Goal: Feedback & Contribution: Leave review/rating

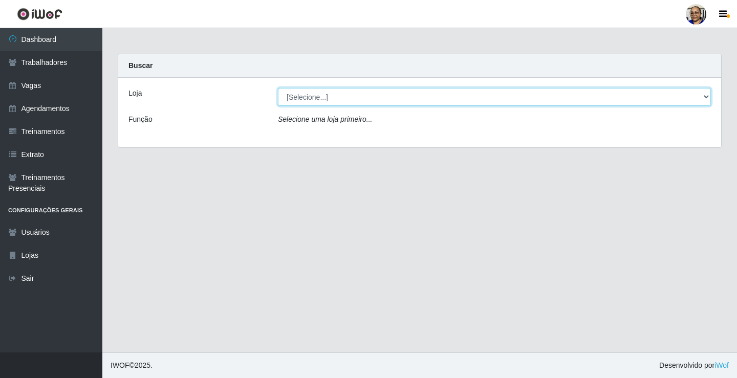
click at [705, 96] on select "[Selecione...] Mercadinho [GEOGRAPHIC_DATA]" at bounding box center [494, 97] width 433 height 18
select select "345"
click at [278, 88] on select "[Selecione...] Mercadinho [GEOGRAPHIC_DATA]" at bounding box center [494, 97] width 433 height 18
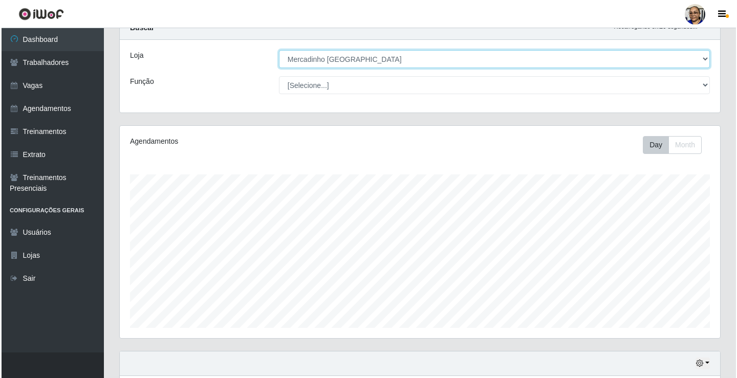
scroll to position [205, 0]
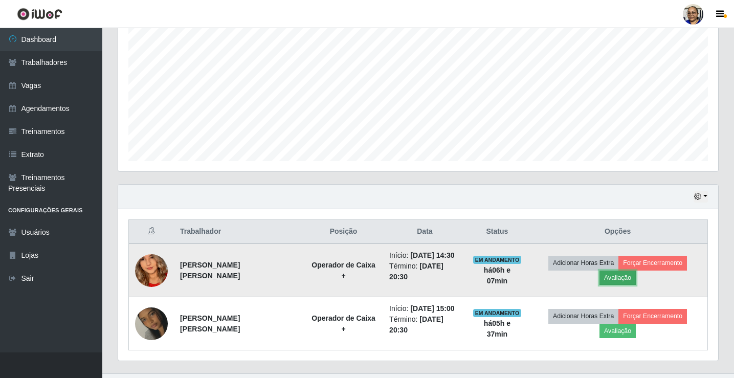
click at [623, 278] on button "Avaliação" at bounding box center [618, 278] width 36 height 14
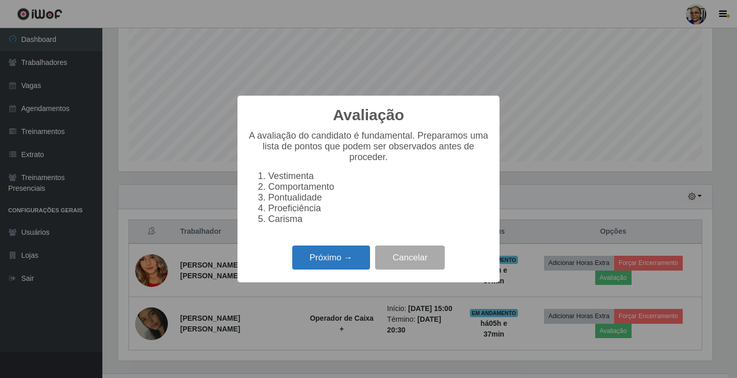
click at [350, 267] on button "Próximo →" at bounding box center [331, 258] width 78 height 24
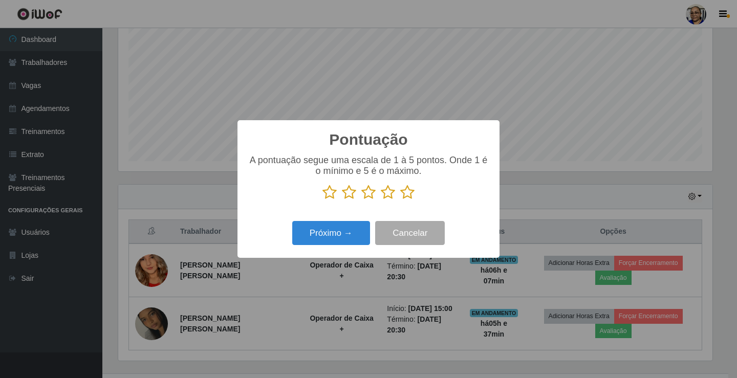
scroll to position [511368, 510986]
drag, startPoint x: 407, startPoint y: 191, endPoint x: 390, endPoint y: 216, distance: 30.5
click at [407, 191] on icon at bounding box center [407, 192] width 14 height 15
click at [400, 200] on input "radio" at bounding box center [400, 200] width 0 height 0
click at [345, 233] on button "Próximo →" at bounding box center [331, 233] width 78 height 24
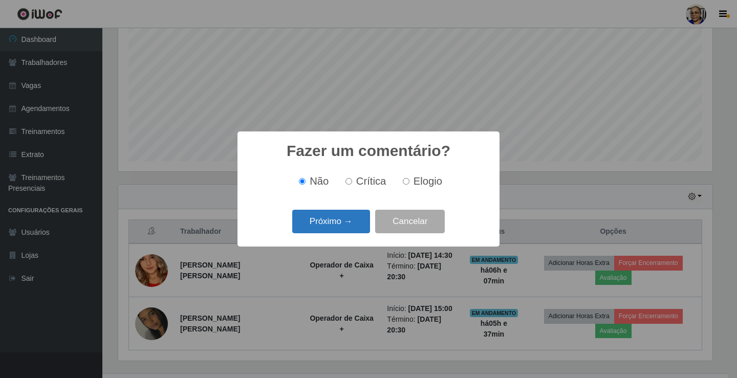
click at [347, 225] on button "Próximo →" at bounding box center [331, 222] width 78 height 24
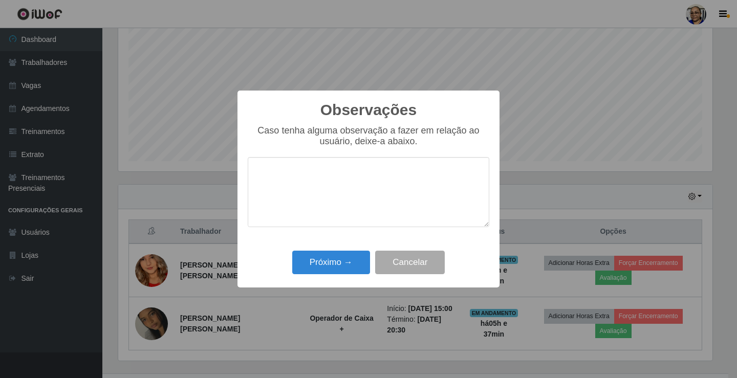
click at [322, 231] on div "Caso tenha alguma observação a fazer em relação ao usuário, deixe-a abaixo." at bounding box center [368, 181] width 241 height 112
click at [336, 262] on button "Próximo →" at bounding box center [331, 263] width 78 height 24
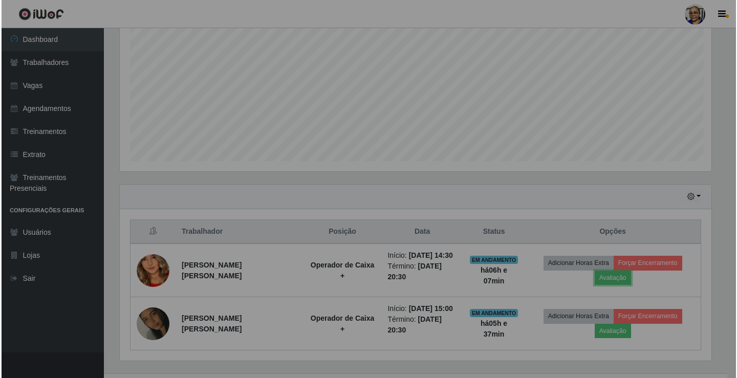
scroll to position [212, 600]
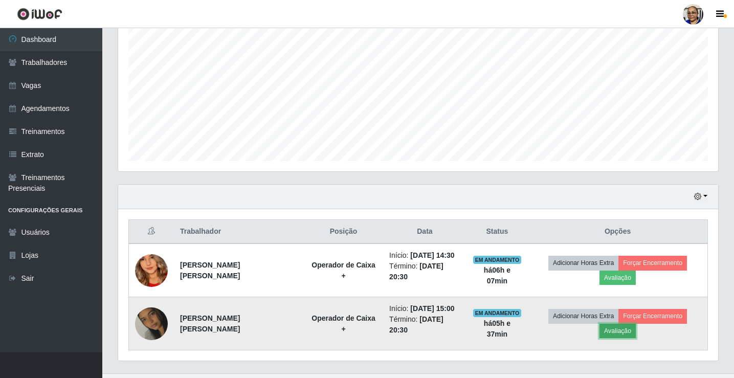
click at [628, 333] on button "Avaliação" at bounding box center [618, 331] width 36 height 14
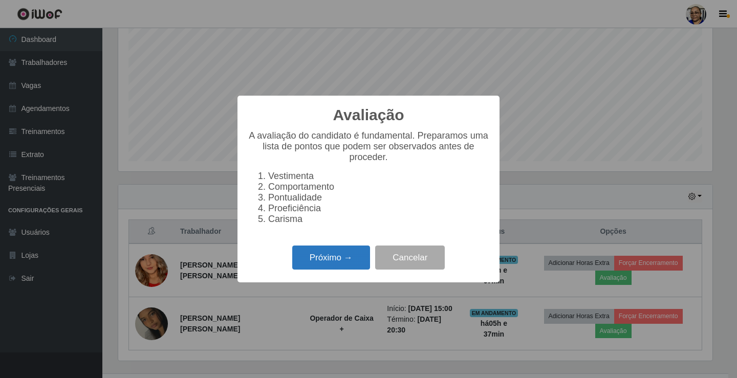
click at [349, 263] on button "Próximo →" at bounding box center [331, 258] width 78 height 24
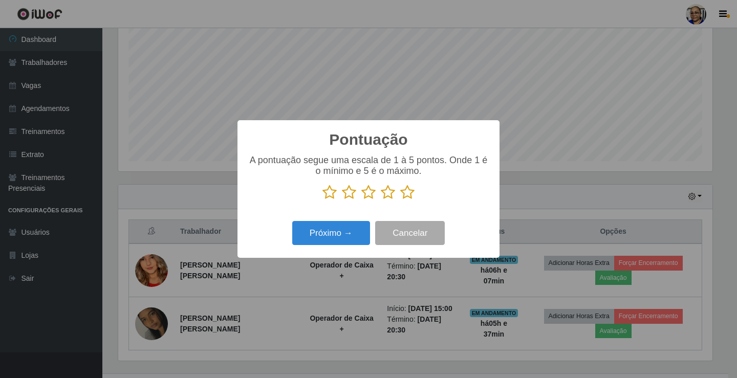
click at [408, 194] on icon at bounding box center [407, 192] width 14 height 15
click at [400, 200] on input "radio" at bounding box center [400, 200] width 0 height 0
click at [337, 234] on button "Próximo →" at bounding box center [331, 233] width 78 height 24
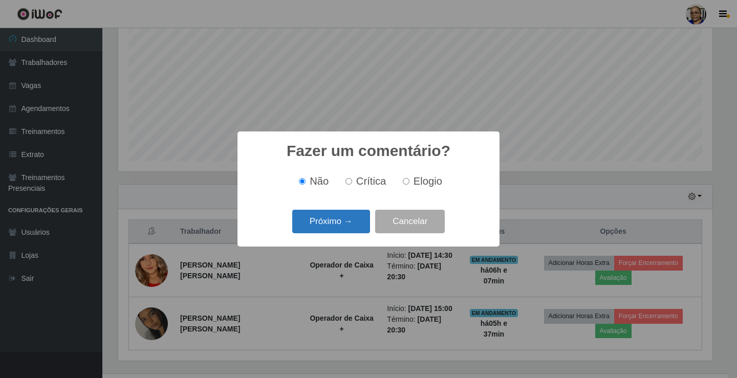
click at [346, 223] on button "Próximo →" at bounding box center [331, 222] width 78 height 24
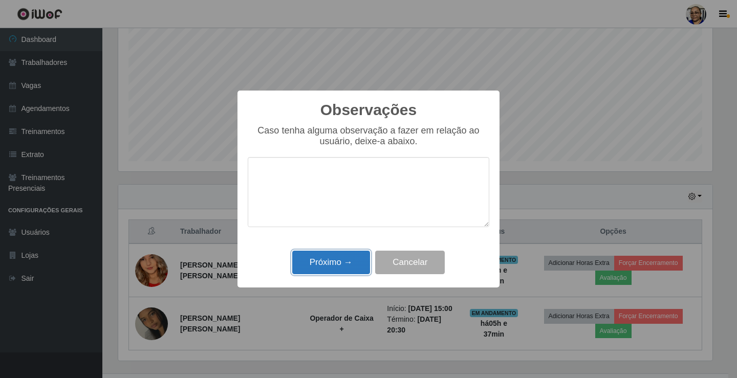
click at [356, 266] on button "Próximo →" at bounding box center [331, 263] width 78 height 24
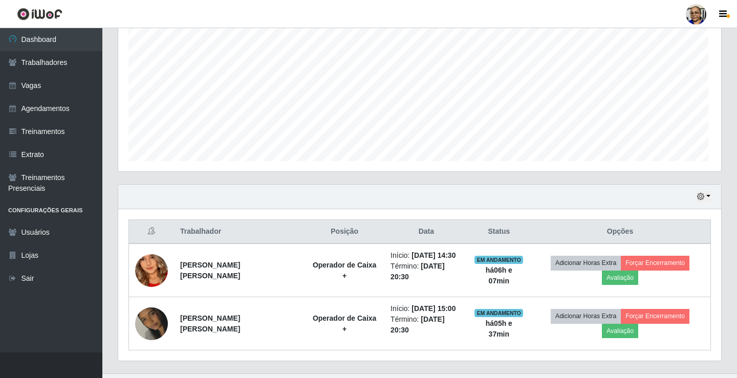
scroll to position [212, 600]
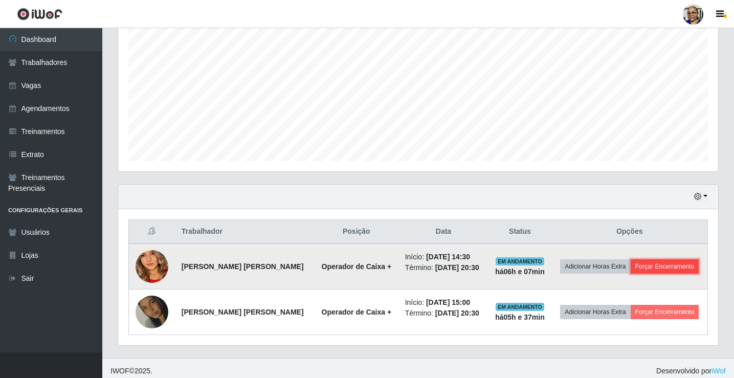
click at [683, 270] on button "Forçar Encerramento" at bounding box center [665, 266] width 69 height 14
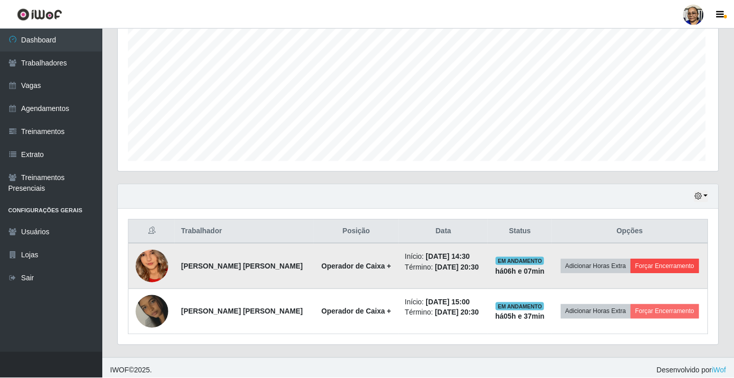
scroll to position [212, 594]
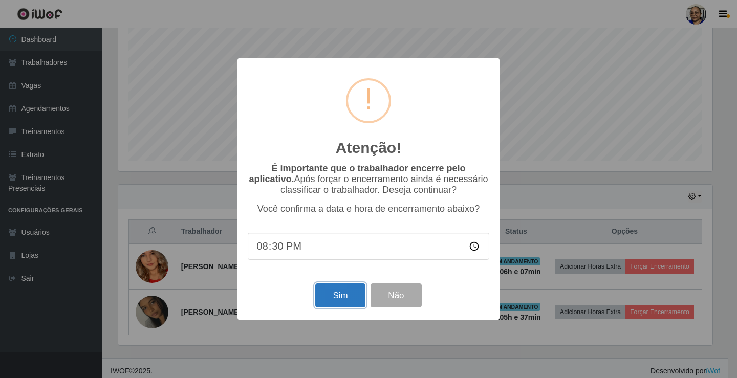
click at [349, 304] on button "Sim" at bounding box center [340, 295] width 50 height 24
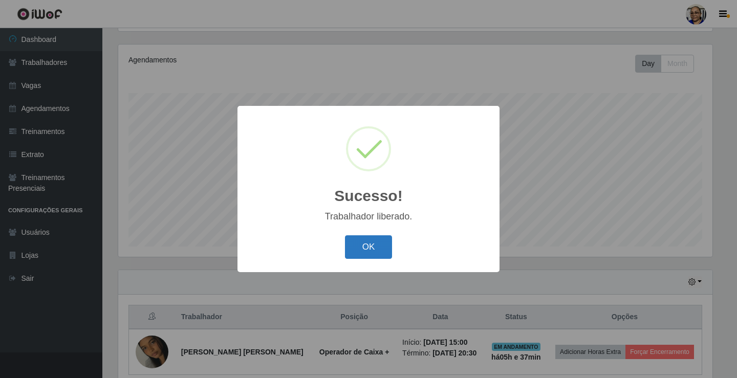
click at [374, 250] on button "OK" at bounding box center [369, 247] width 48 height 24
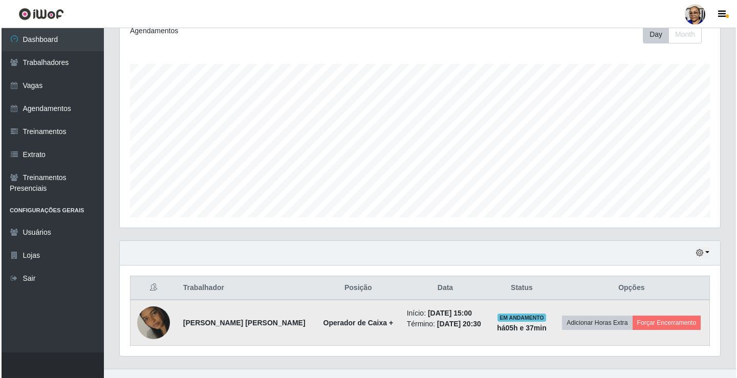
scroll to position [165, 0]
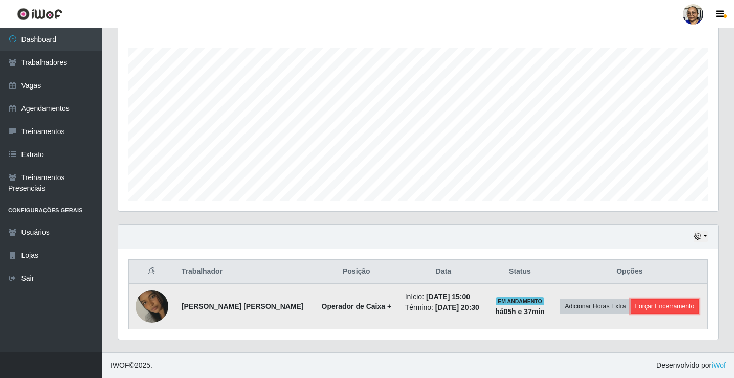
click at [681, 309] on button "Forçar Encerramento" at bounding box center [665, 306] width 69 height 14
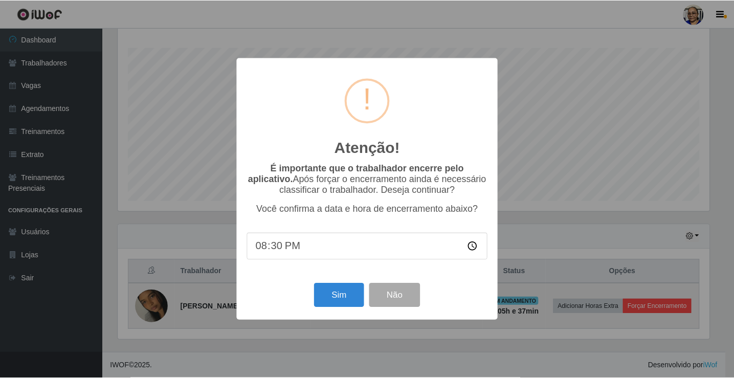
scroll to position [212, 594]
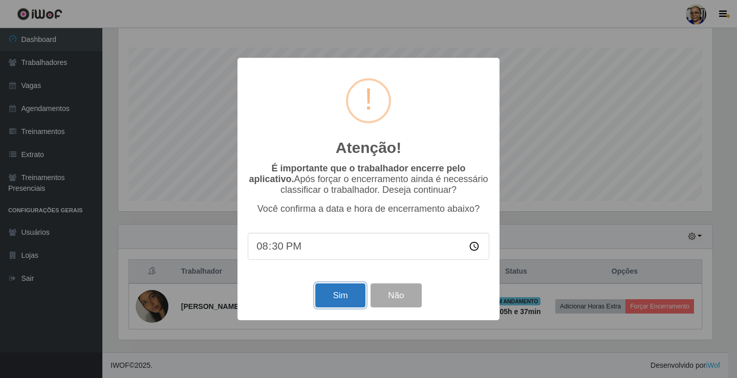
click at [342, 293] on button "Sim" at bounding box center [340, 295] width 50 height 24
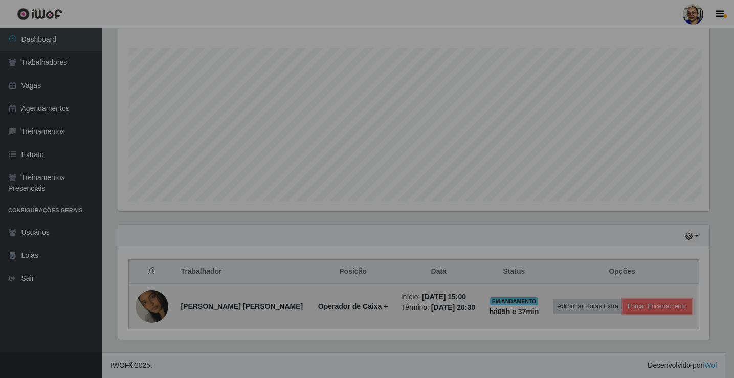
scroll to position [0, 0]
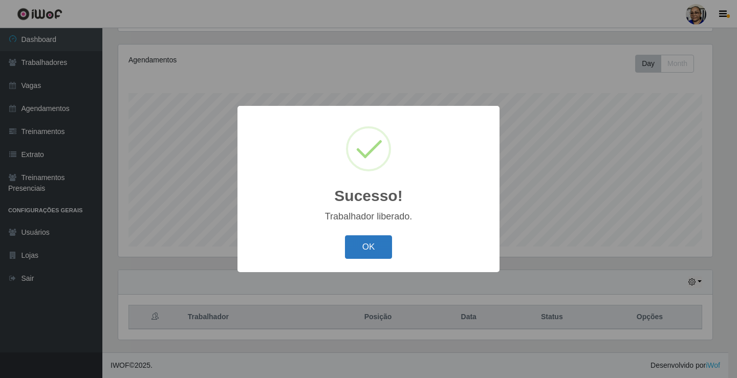
click at [369, 249] on button "OK" at bounding box center [369, 247] width 48 height 24
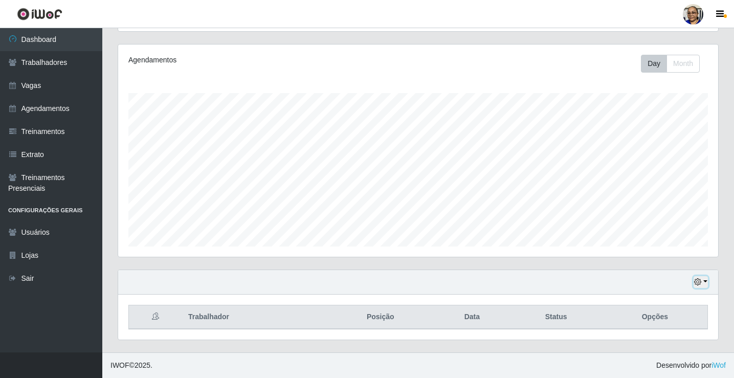
click at [706, 280] on button "button" at bounding box center [701, 282] width 14 height 12
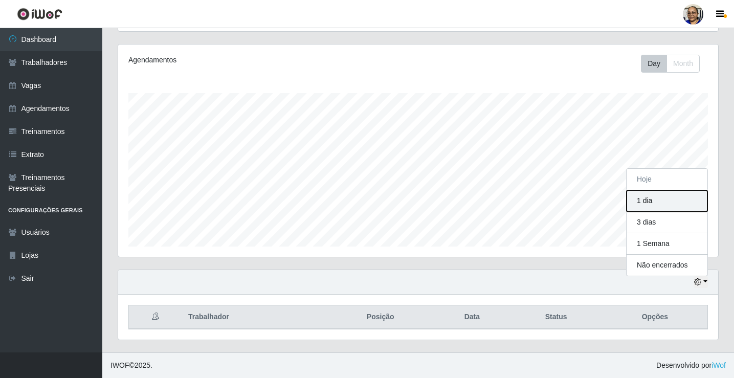
click at [668, 202] on button "1 dia" at bounding box center [667, 200] width 81 height 21
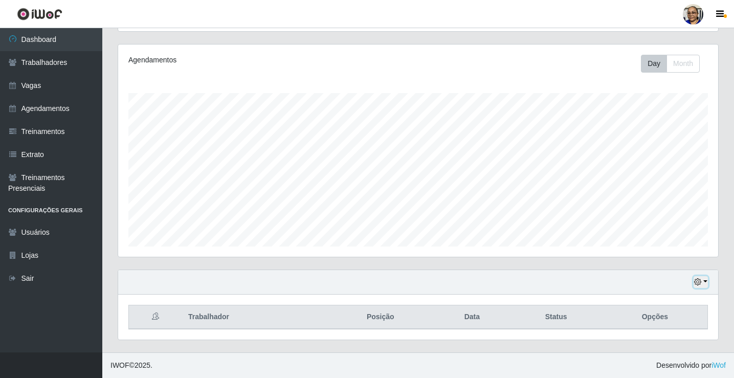
click at [706, 281] on button "button" at bounding box center [701, 282] width 14 height 12
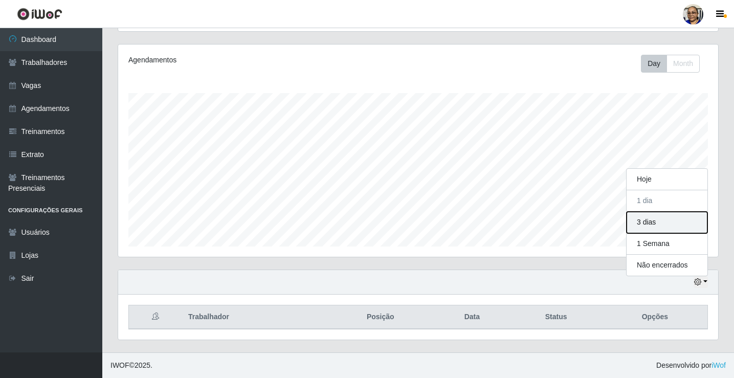
click at [652, 225] on button "3 dias" at bounding box center [667, 222] width 81 height 21
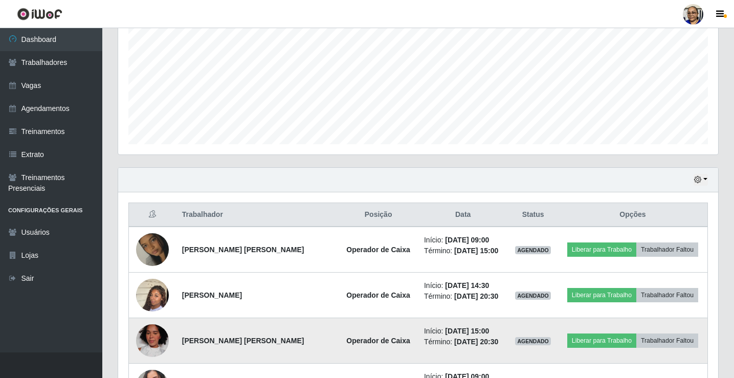
click at [156, 338] on img at bounding box center [152, 340] width 33 height 41
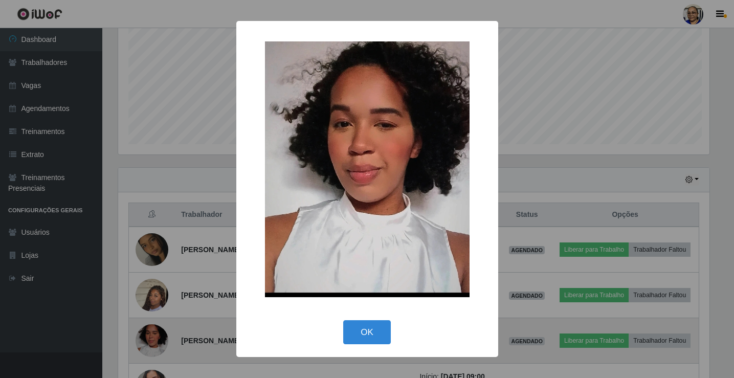
scroll to position [212, 594]
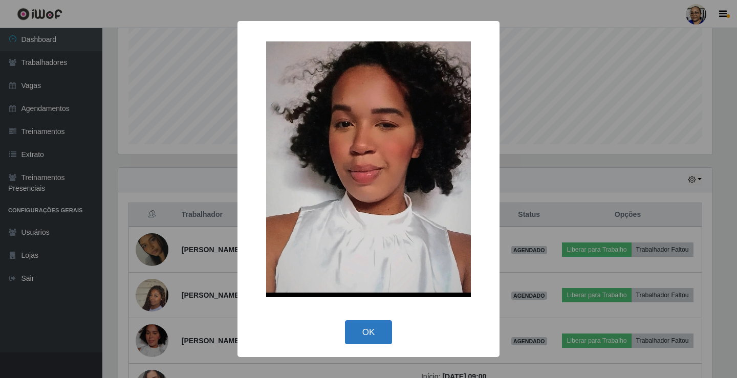
click at [374, 333] on button "OK" at bounding box center [369, 332] width 48 height 24
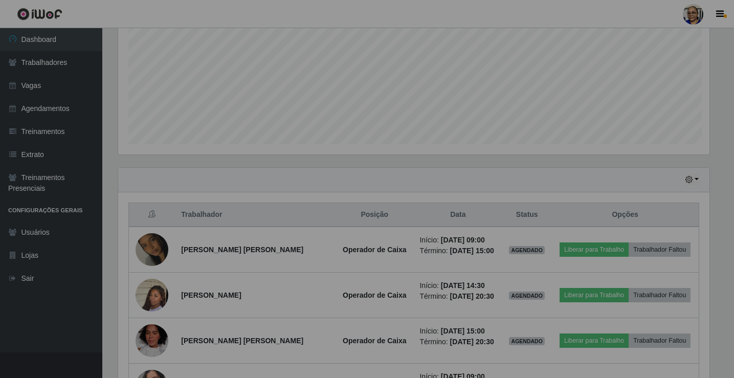
scroll to position [212, 600]
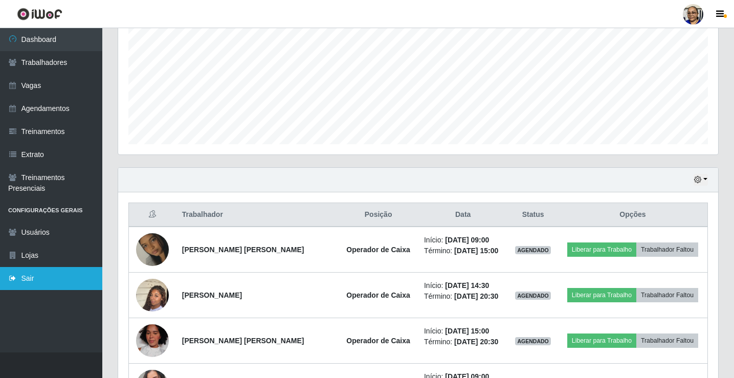
click at [29, 279] on link "Sair" at bounding box center [51, 278] width 102 height 23
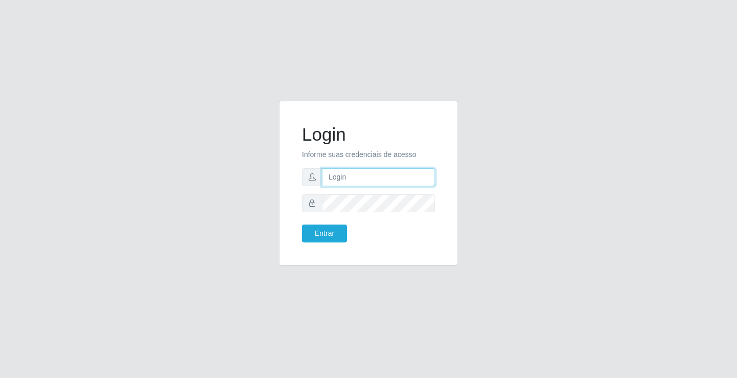
type input "[EMAIL_ADDRESS][DOMAIN_NAME]"
